Goal: Task Accomplishment & Management: Manage account settings

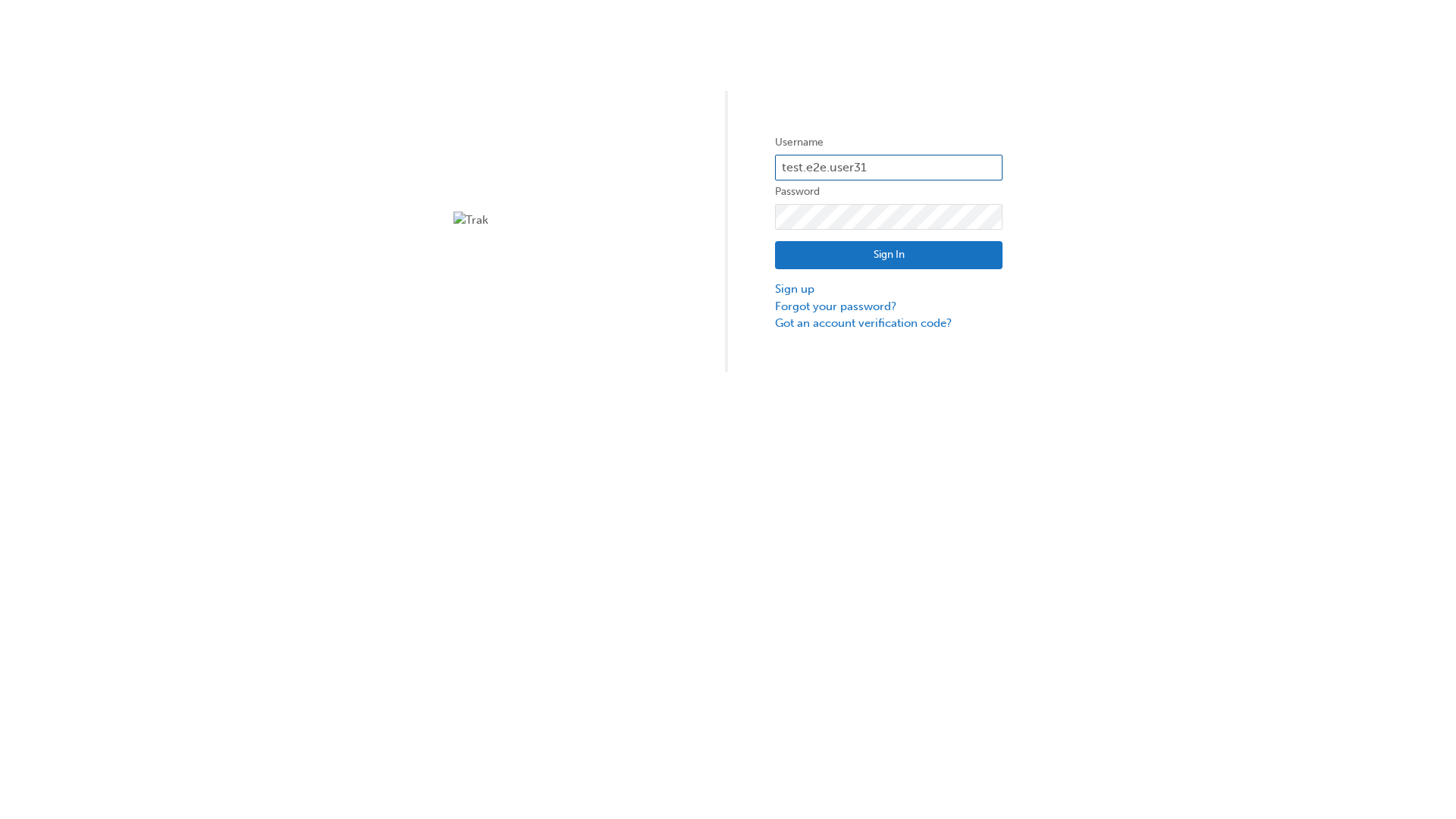
type input "test.e2e.user31"
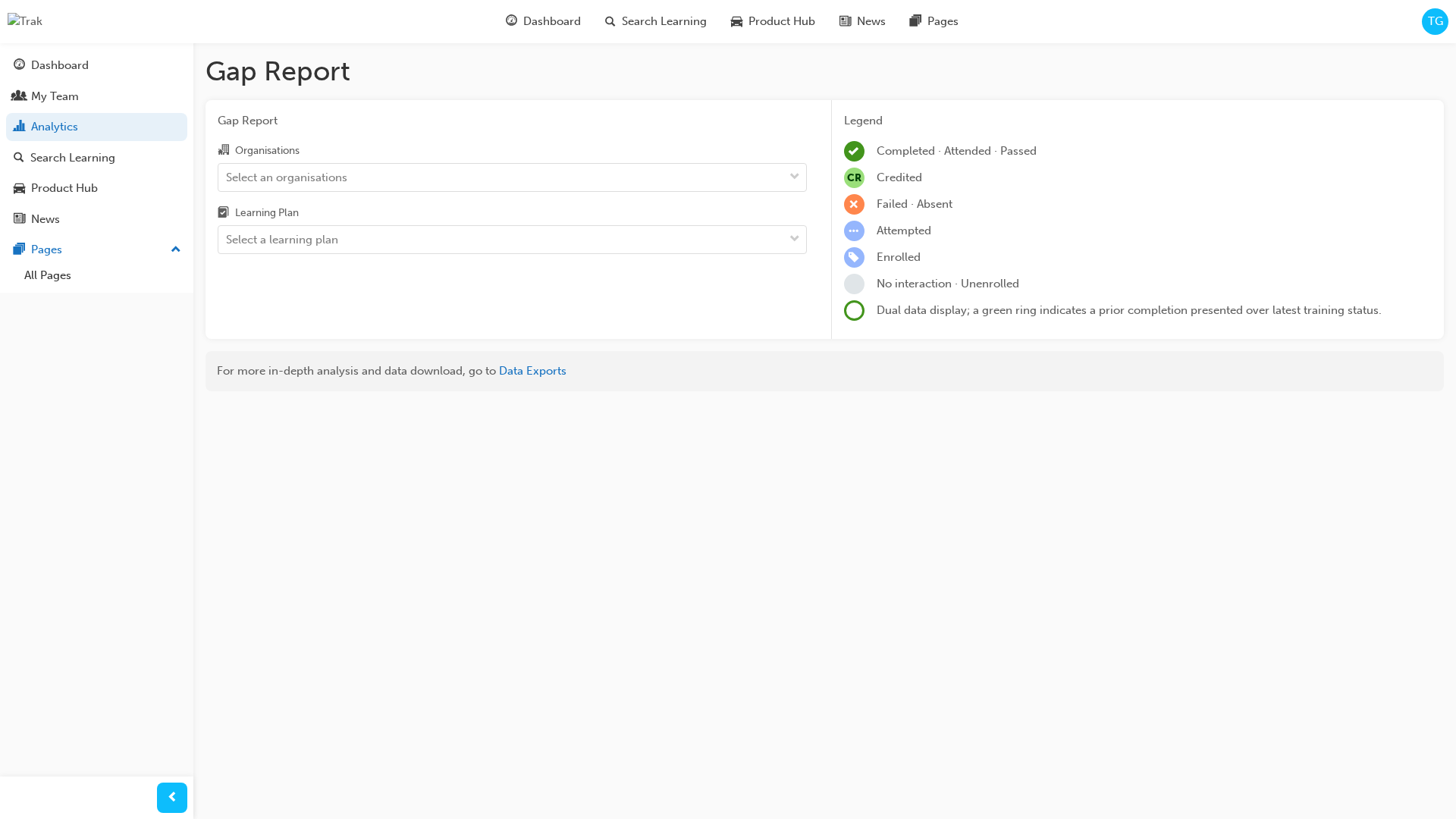
click at [227, 177] on input "Organisations Select an organisations" at bounding box center [227, 176] width 2 height 13
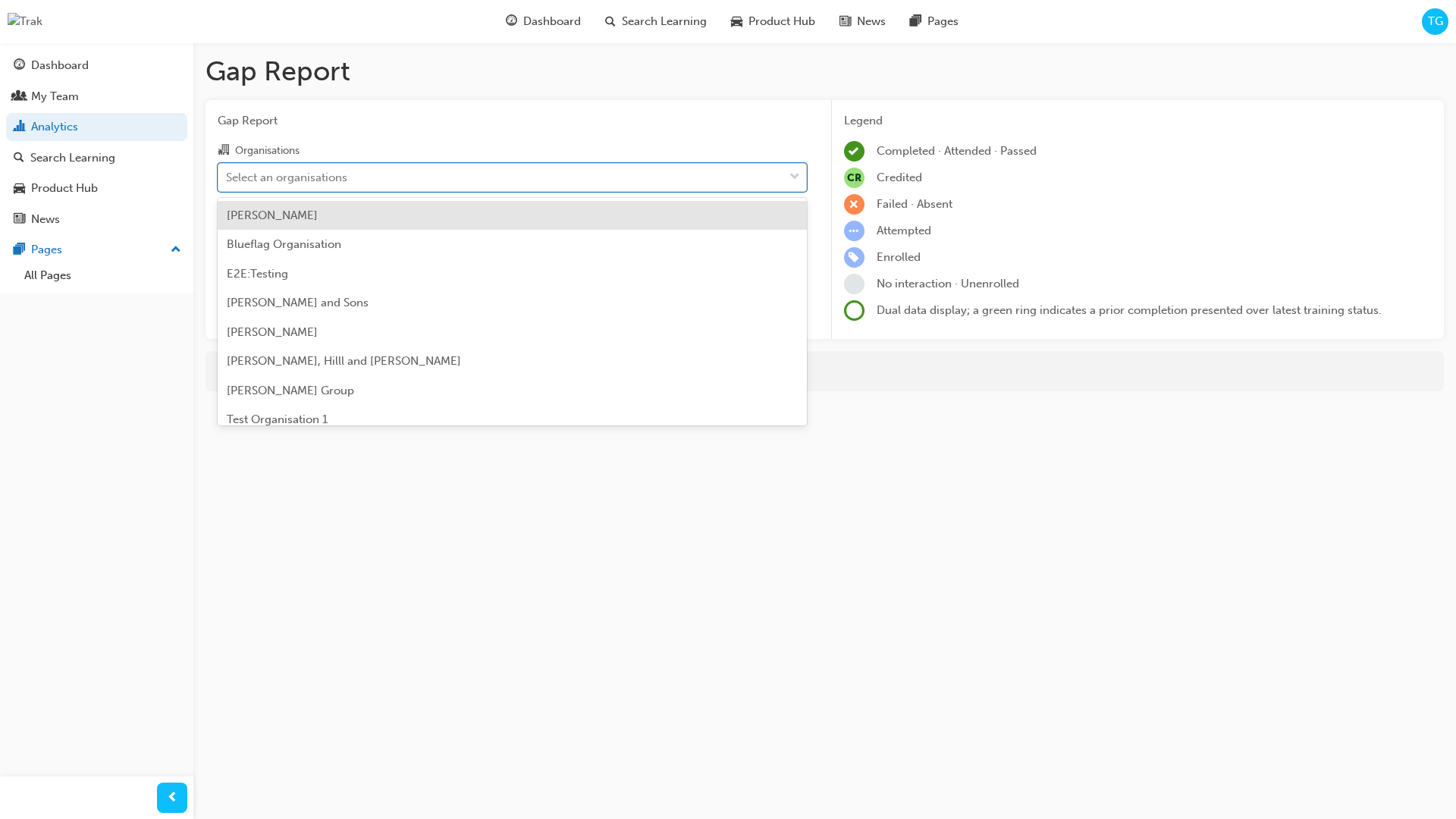
click at [227, 240] on input "Learning Plan Select a learning plan" at bounding box center [227, 239] width 2 height 13
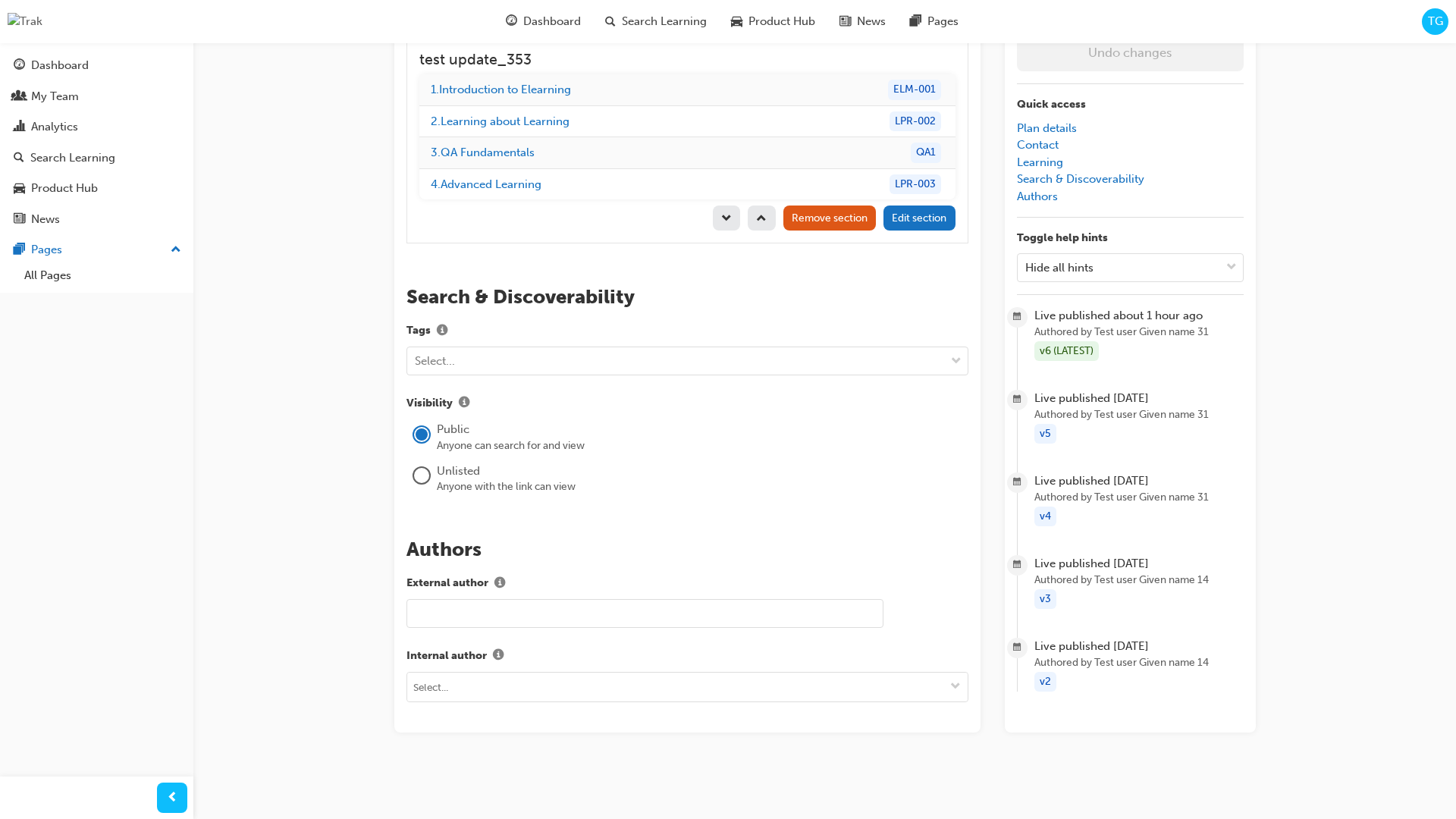
scroll to position [215, 0]
